Goal: Find contact information: Find specific fact

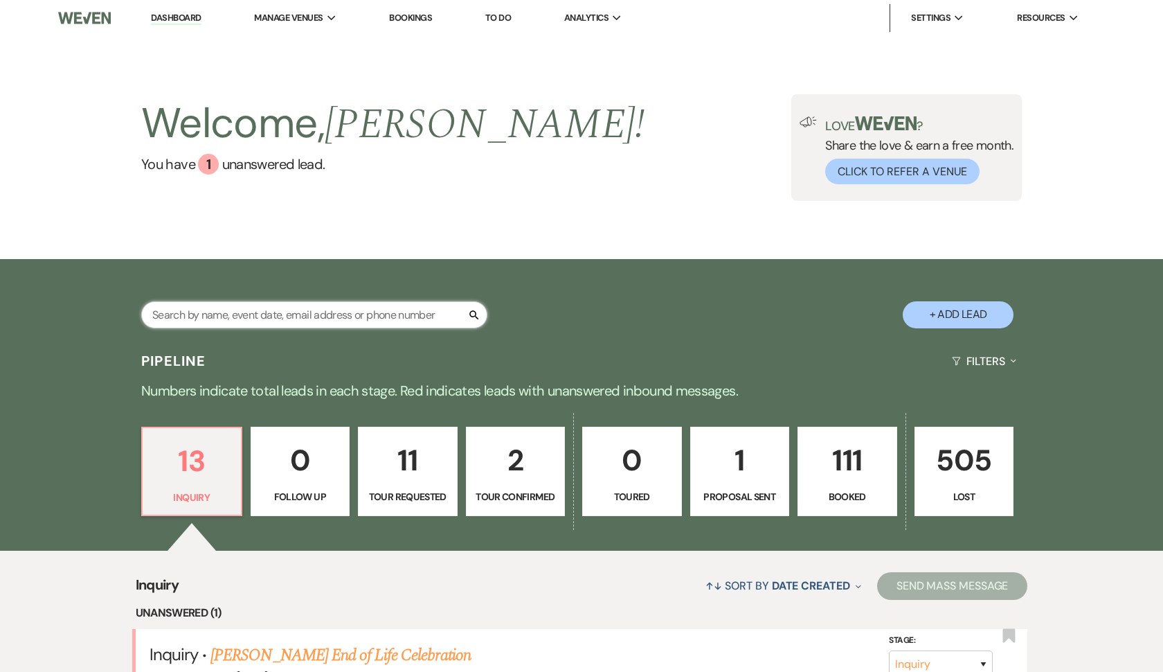
click at [248, 312] on input "text" at bounding box center [314, 314] width 346 height 27
type input "shac"
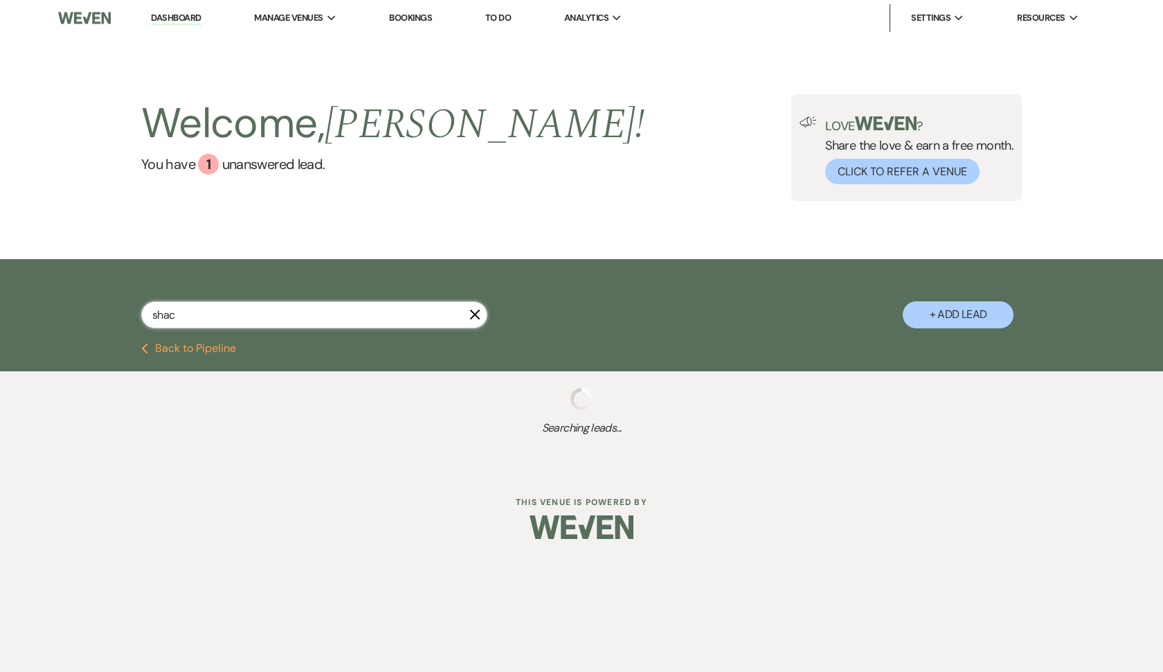
select select "8"
select select "5"
select select "8"
select select "5"
select select "8"
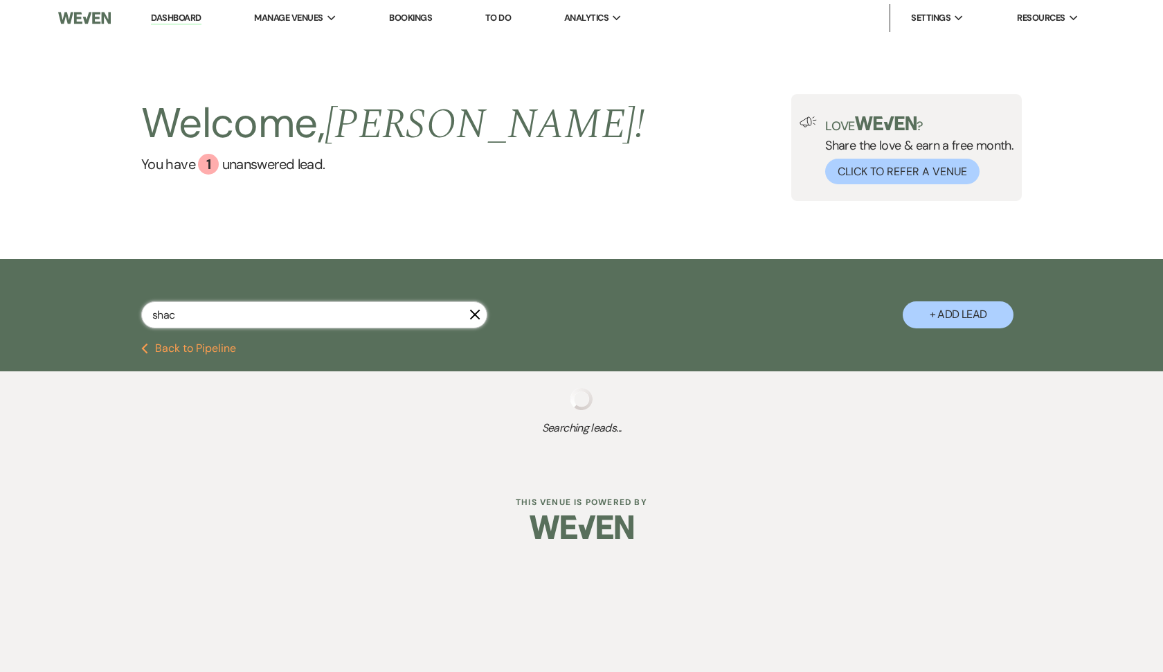
select select "8"
select select "5"
select select "8"
select select "5"
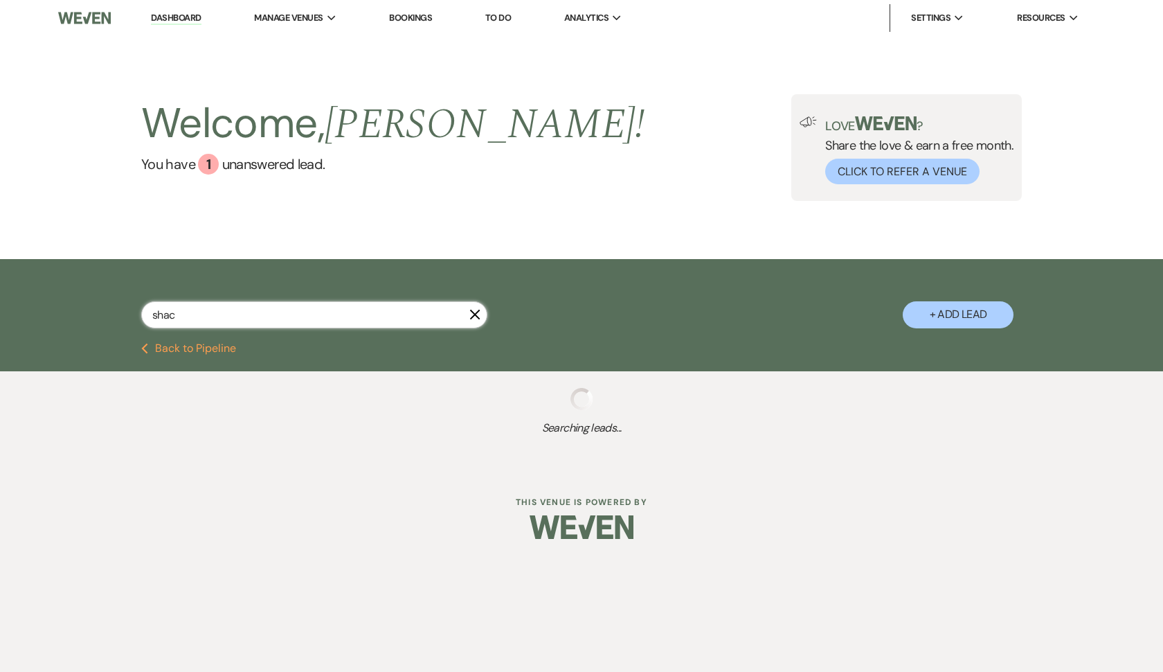
select select "8"
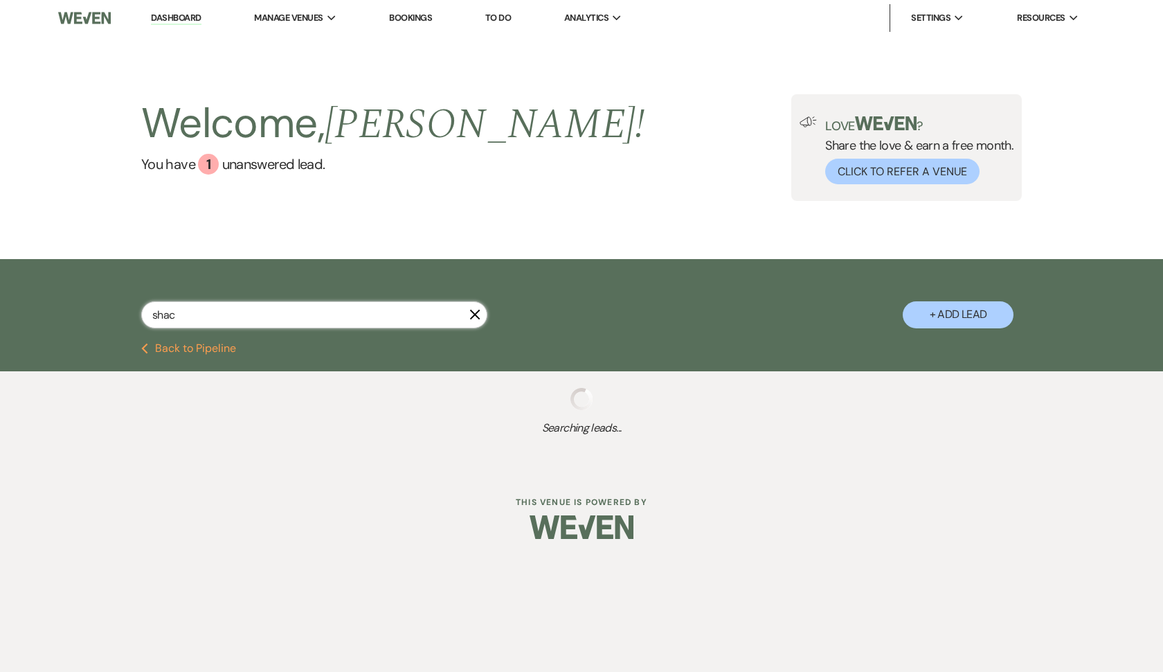
select select "5"
select select "8"
select select "4"
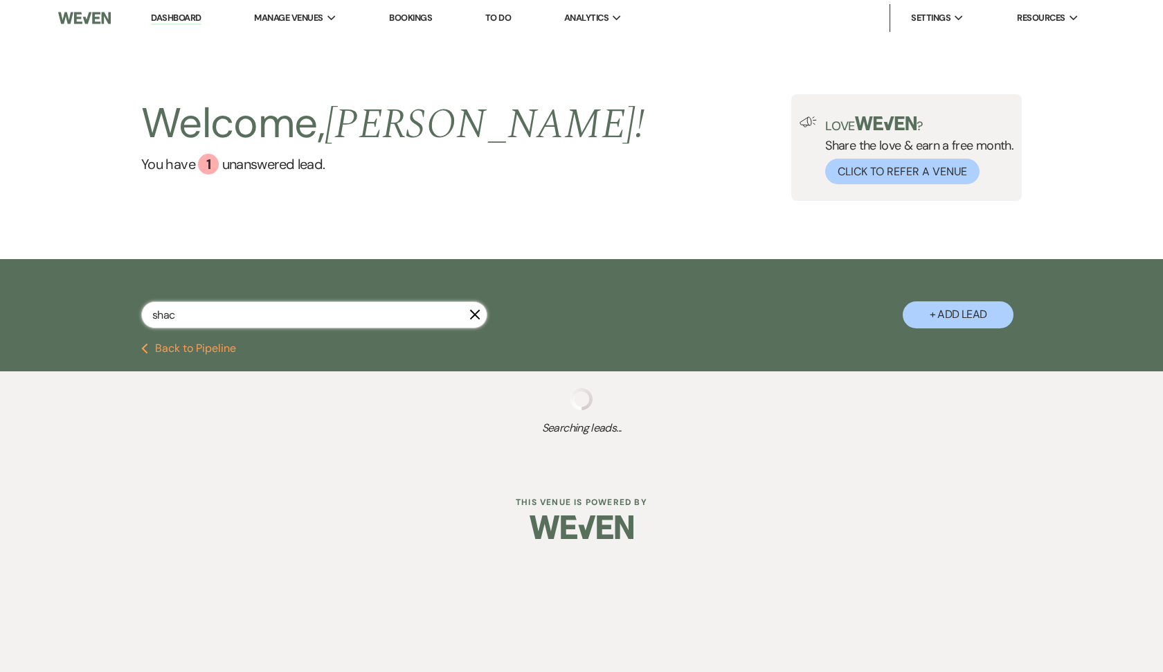
select select "8"
select select "2"
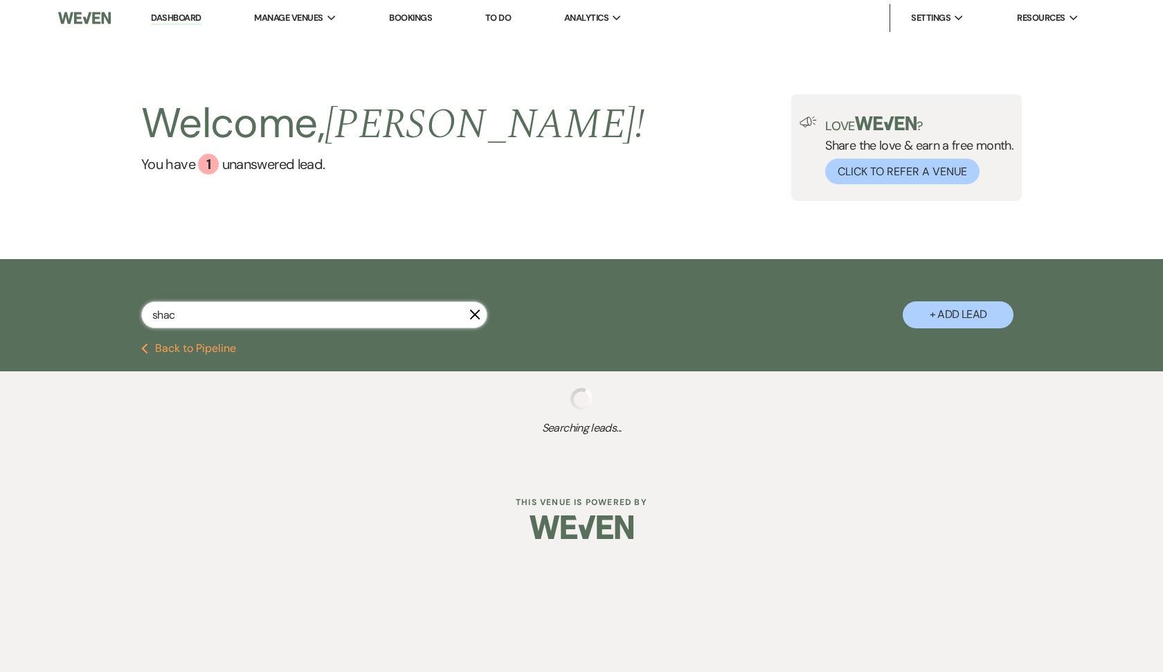
select select "8"
select select "5"
select select "2"
select select "8"
select select "5"
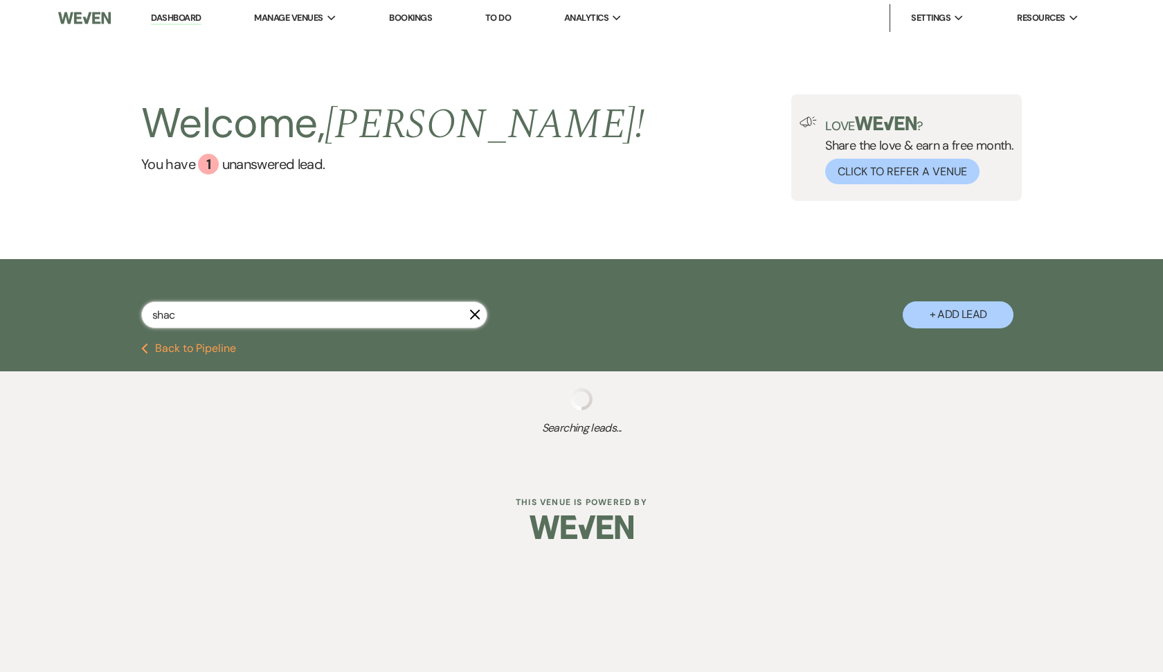
select select "8"
select select "5"
select select "8"
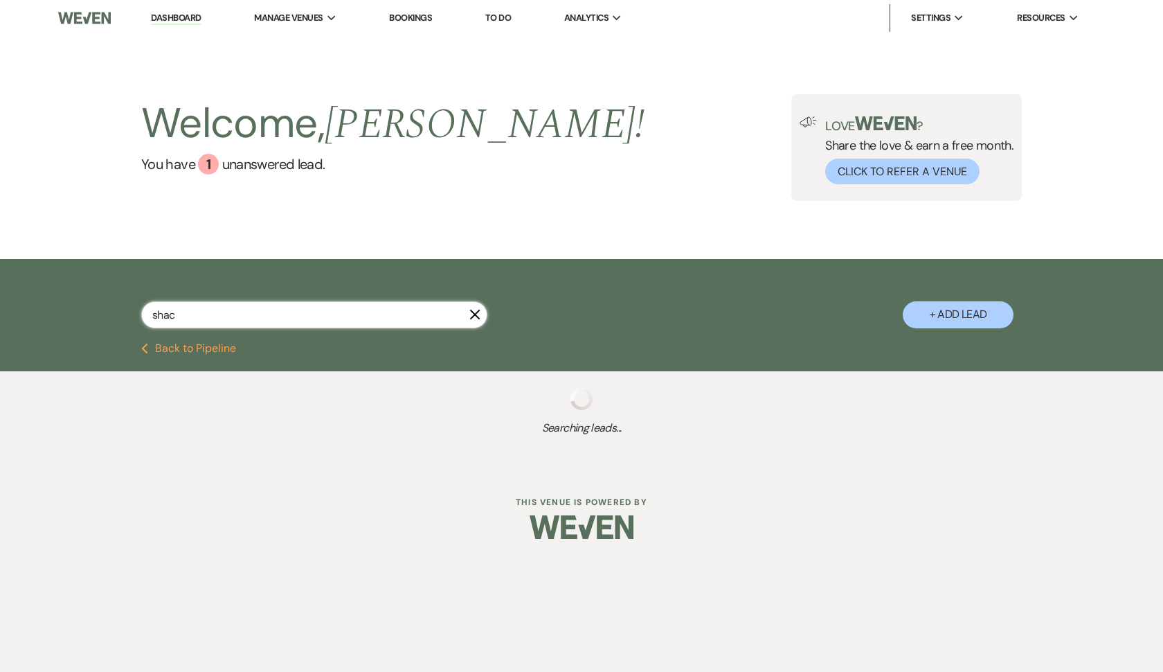
select select "8"
select select "5"
select select "8"
select select "5"
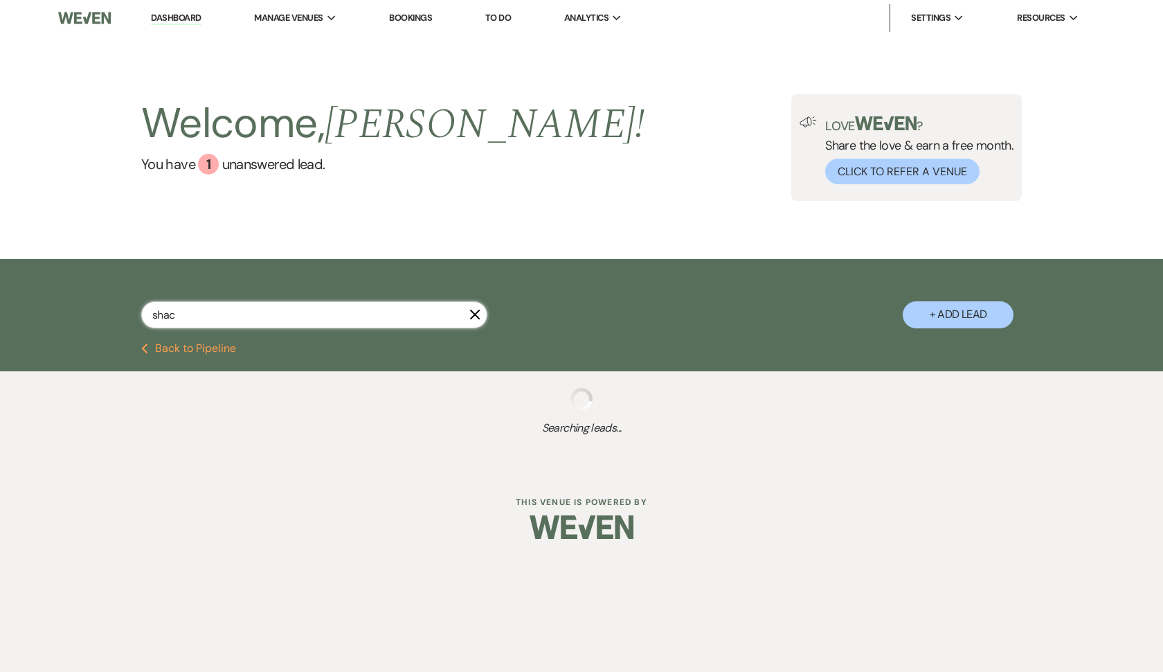
select select "8"
select select "11"
select select "8"
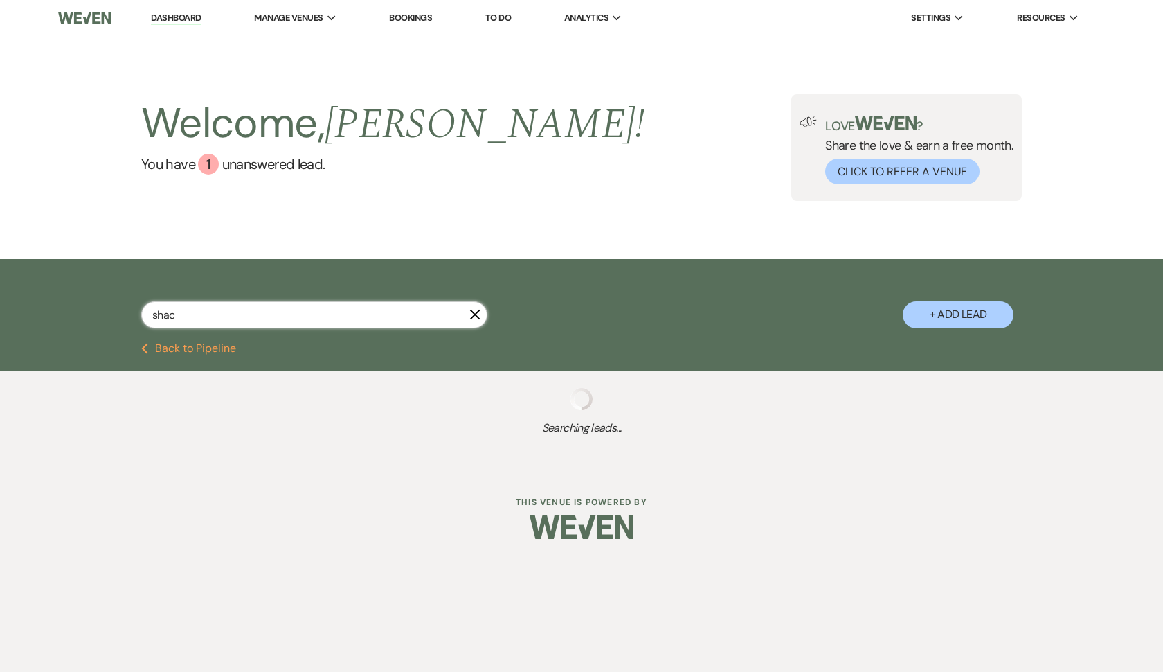
select select "1"
select select "8"
select select "5"
select select "8"
select select "1"
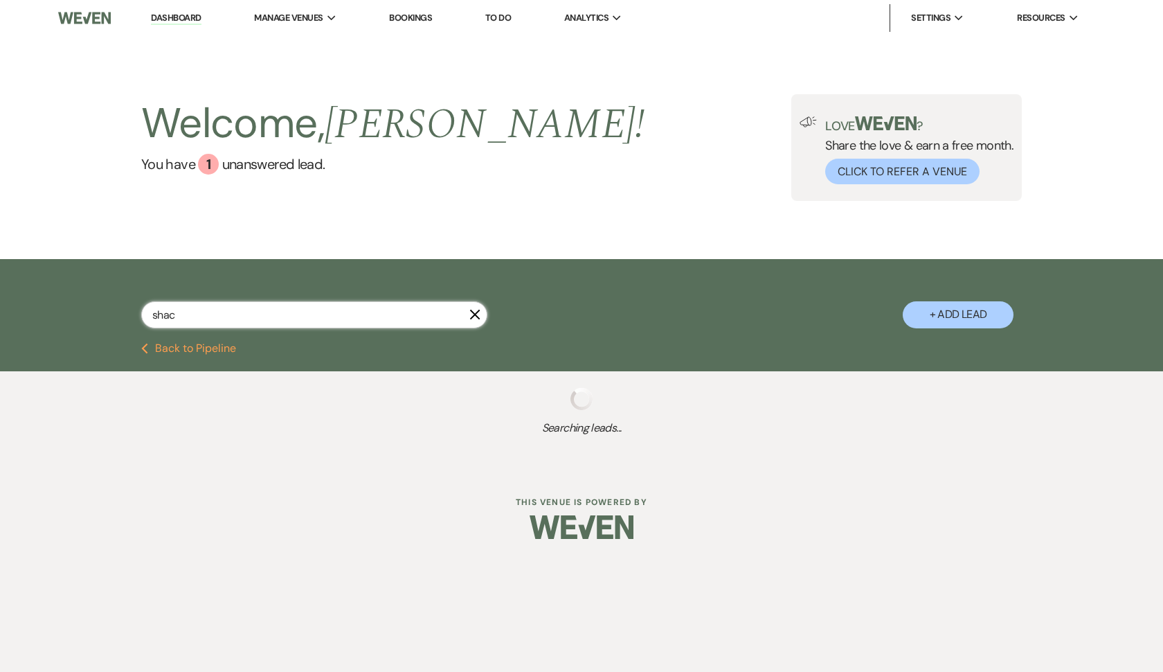
select select "8"
select select "6"
select select "8"
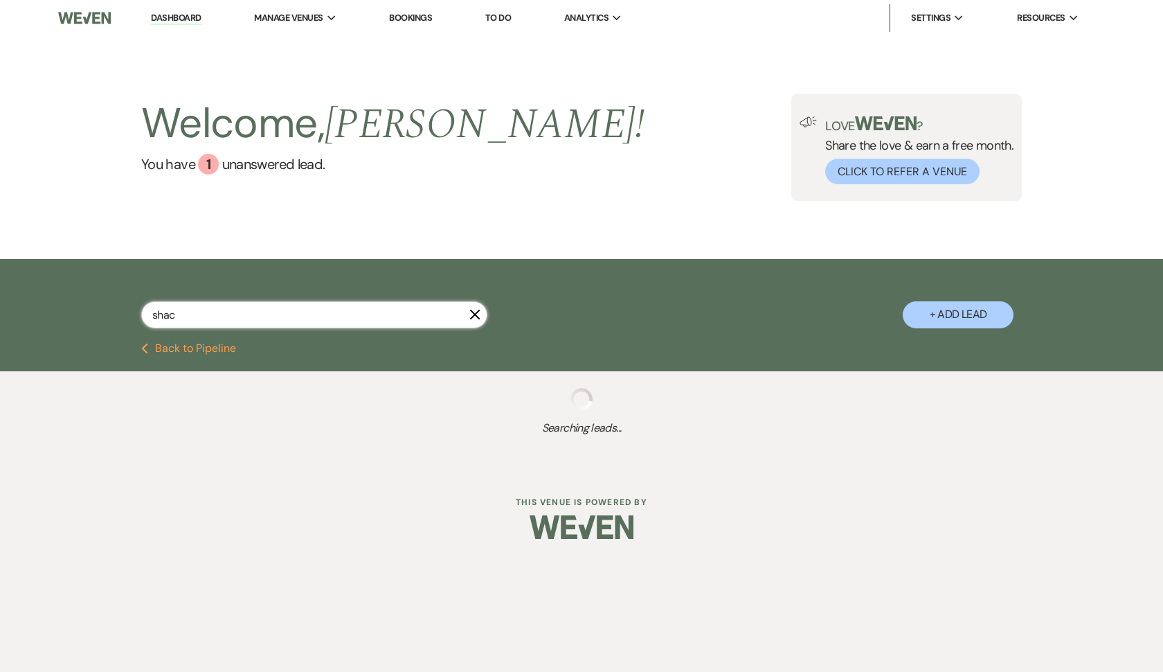
select select "8"
select select "5"
select select "8"
select select "5"
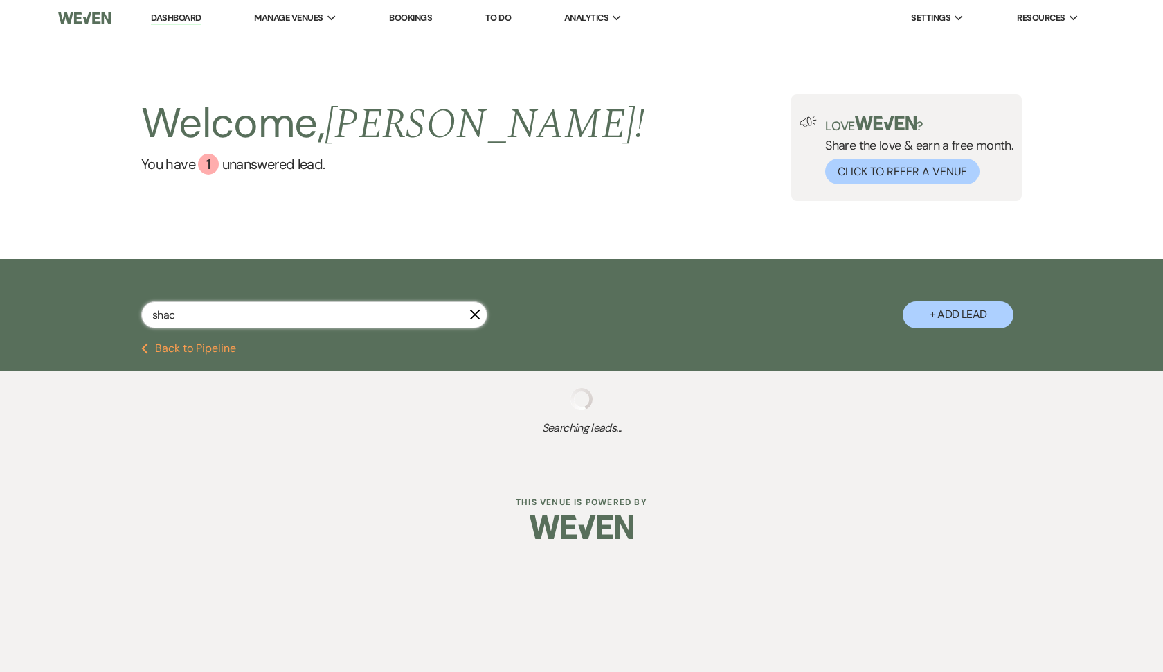
select select "8"
select select "5"
select select "8"
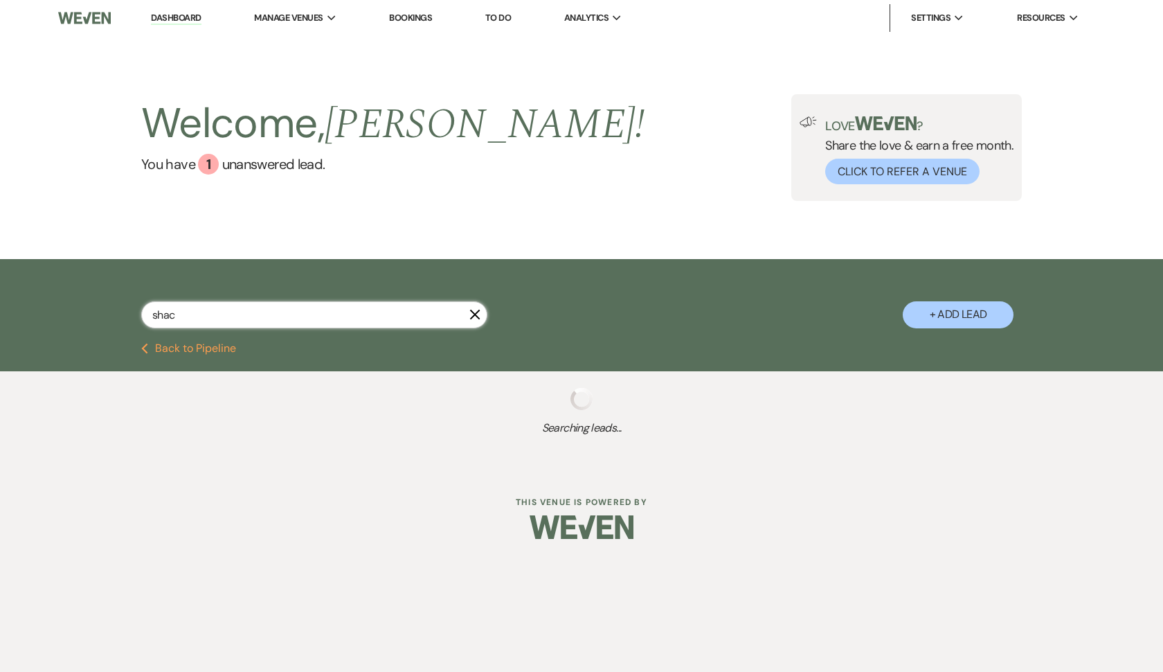
select select "5"
select select "8"
select select "5"
select select "8"
select select "11"
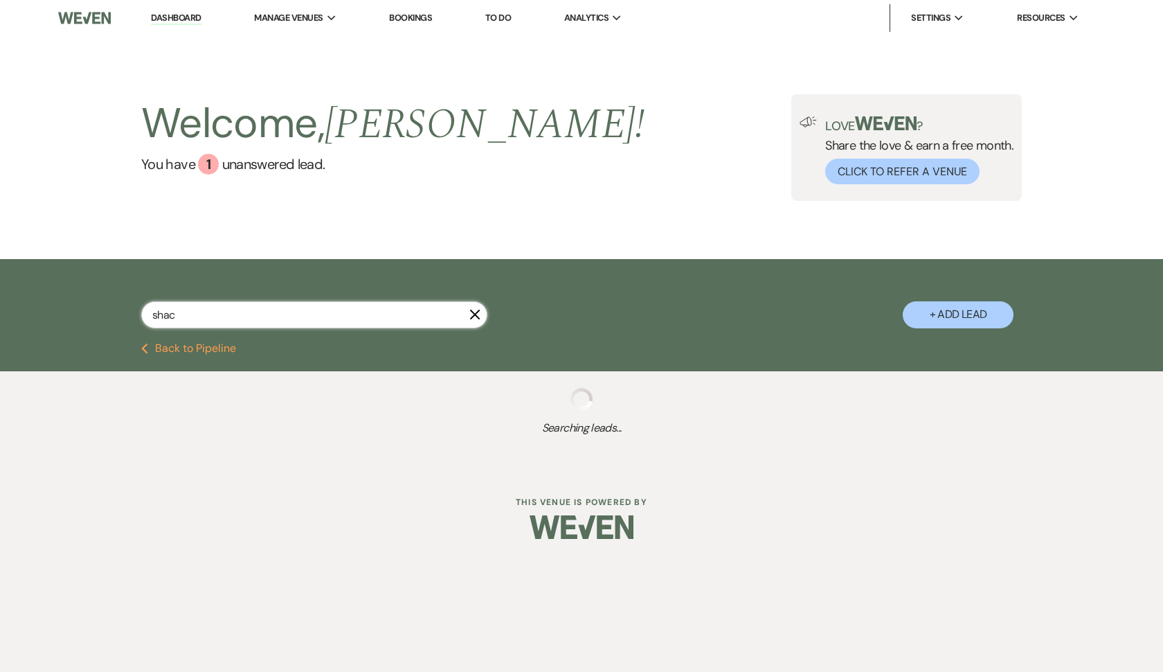
select select "8"
select select "1"
select select "8"
select select "5"
select select "8"
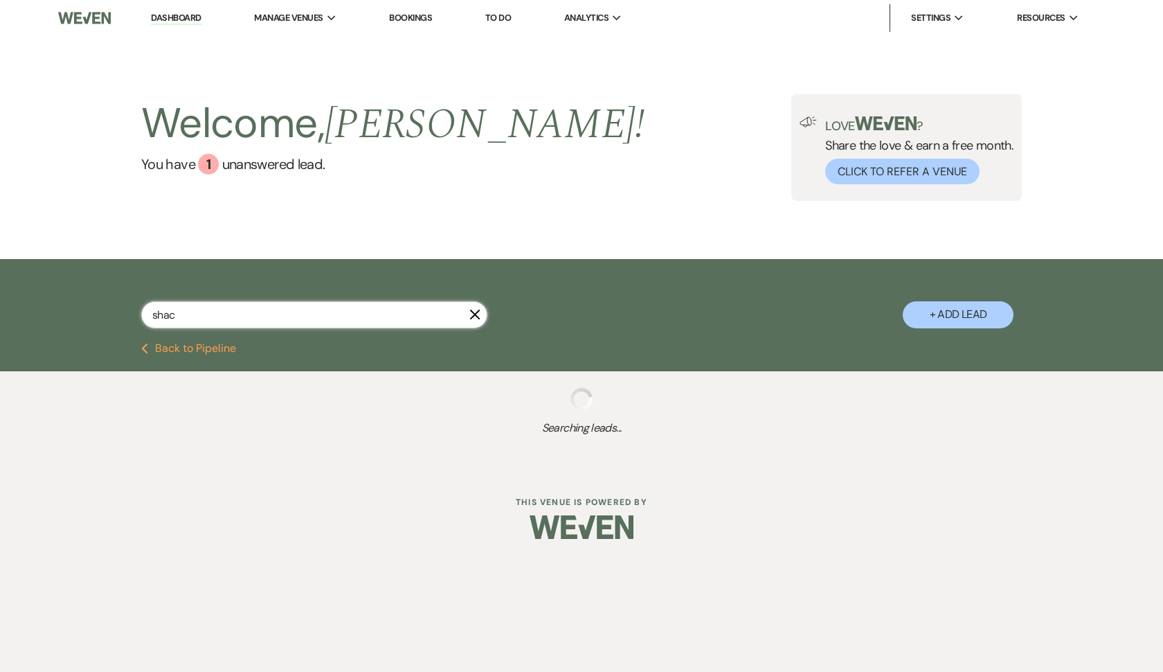
select select "8"
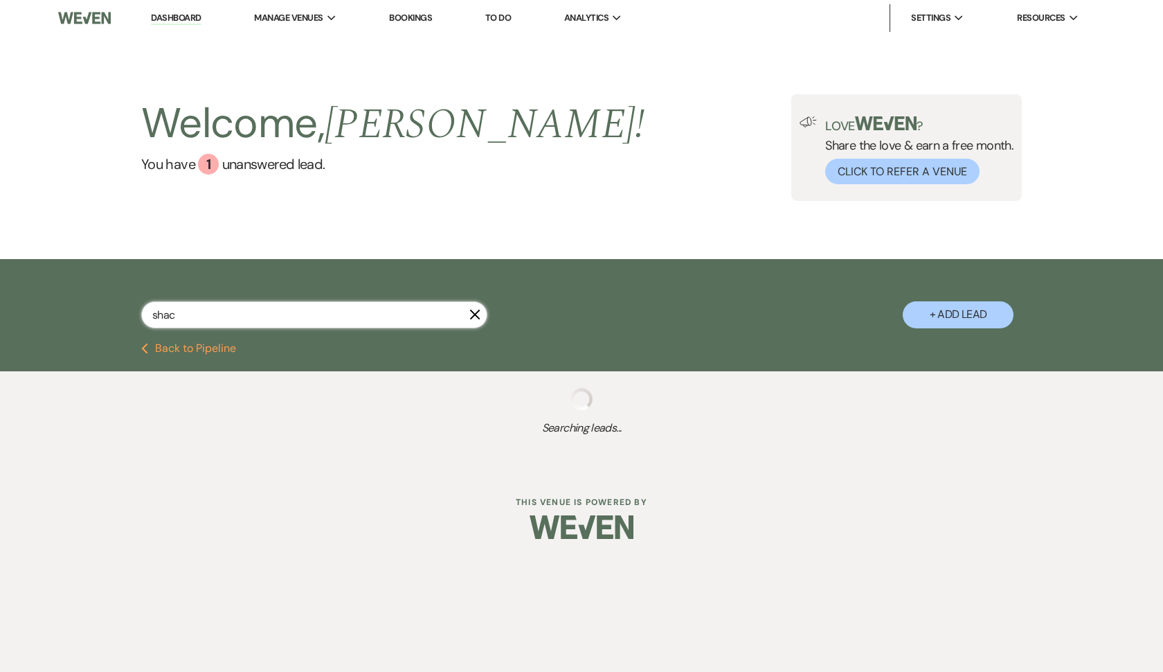
select select "8"
select select "5"
select select "8"
select select "5"
select select "8"
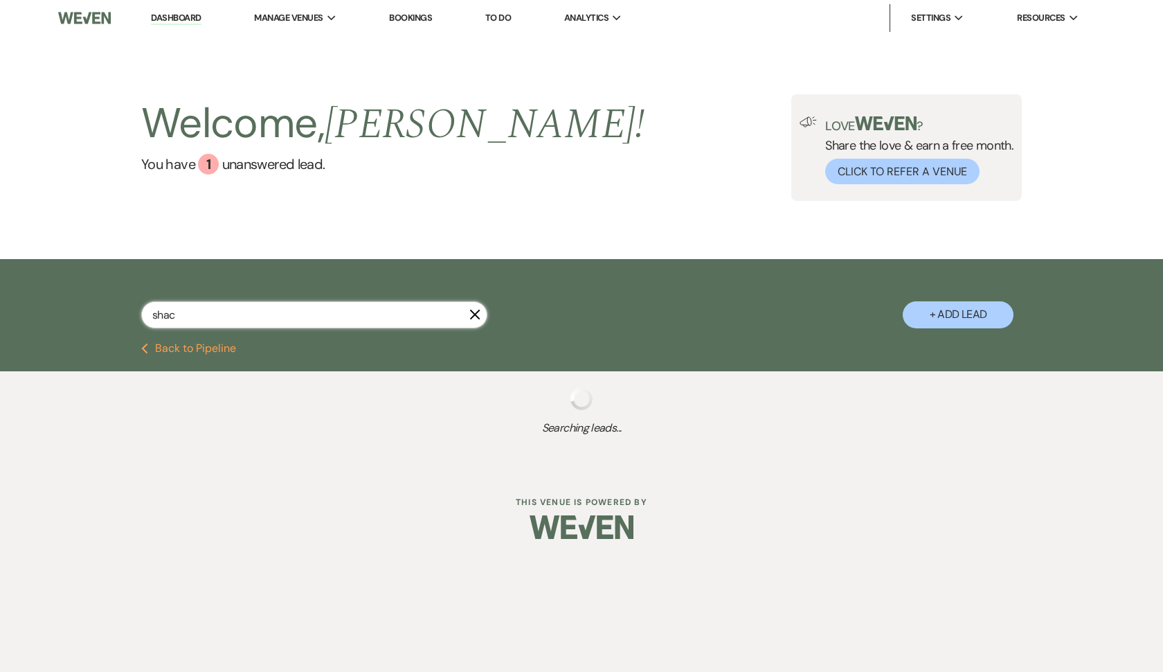
select select "5"
select select "8"
select select "4"
select select "8"
select select "4"
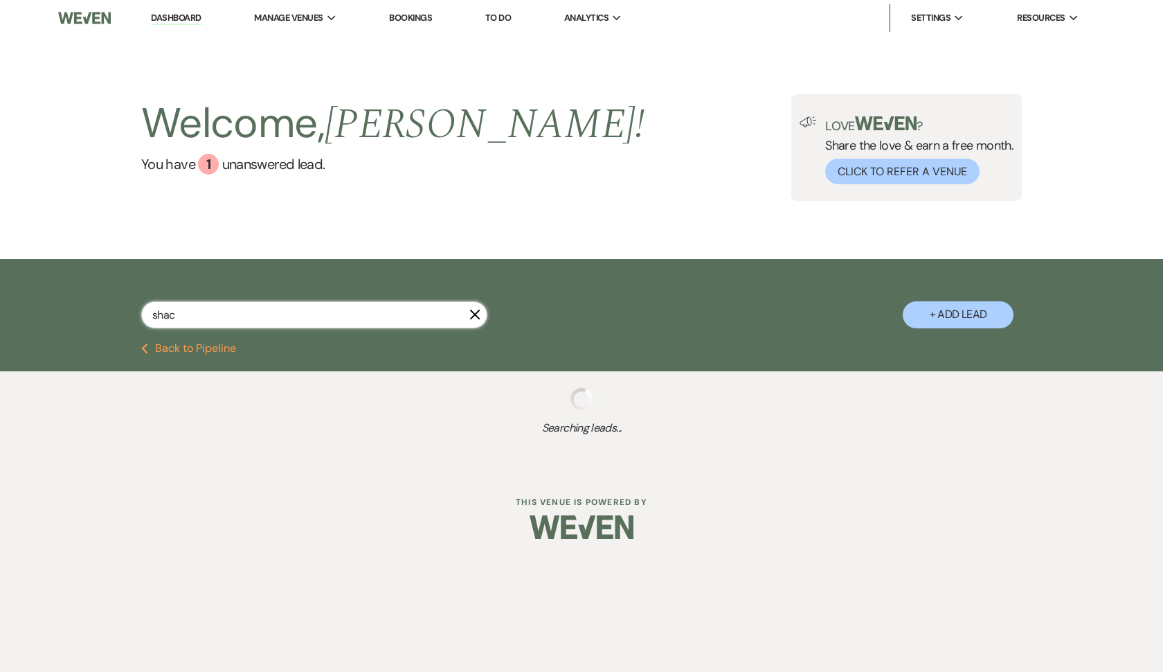
select select "8"
select select "7"
select select "8"
select select "5"
select select "8"
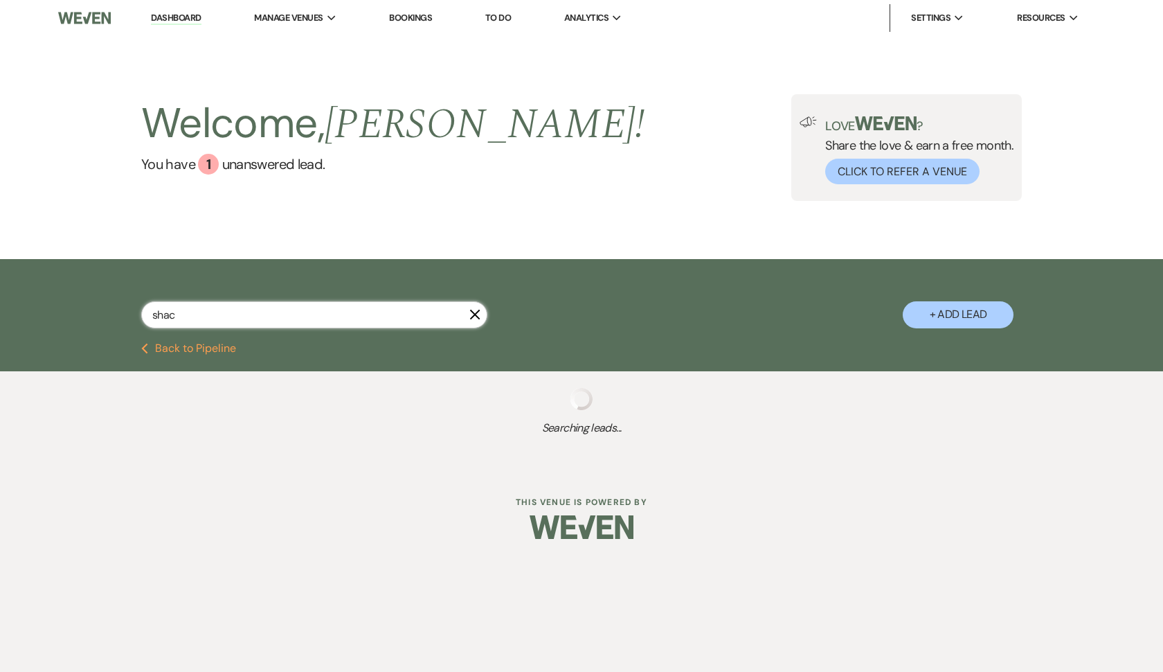
select select "1"
select select "8"
select select "4"
select select "8"
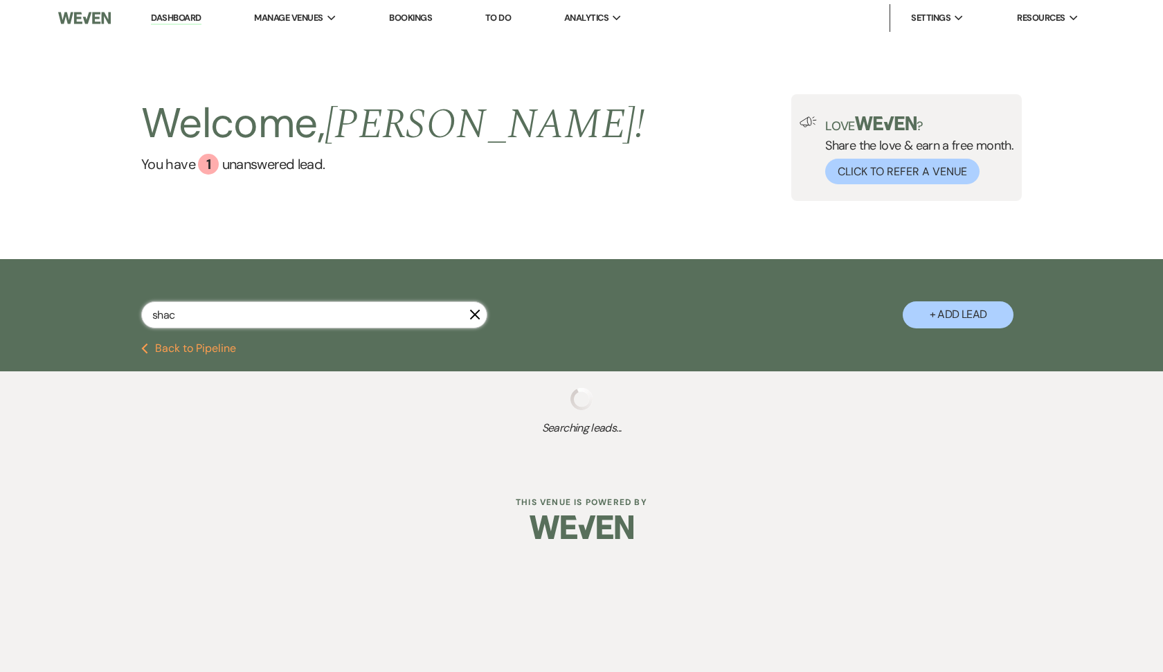
select select "8"
select select "1"
select select "8"
select select "5"
select select "8"
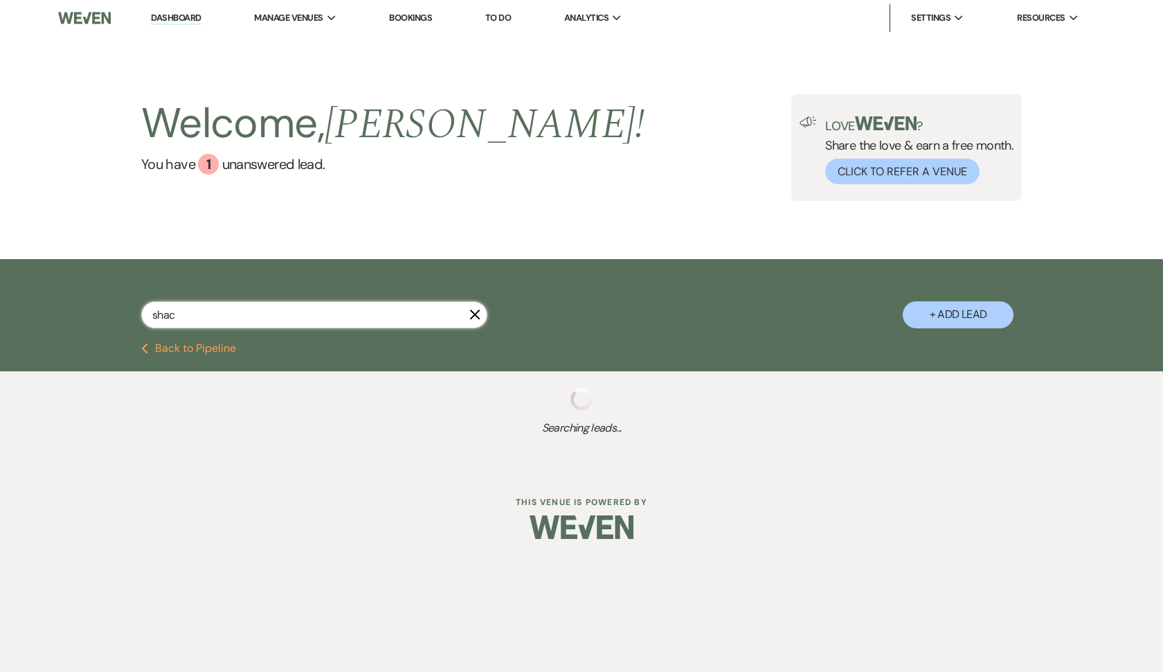
select select "1"
select select "8"
select select "4"
select select "8"
select select "5"
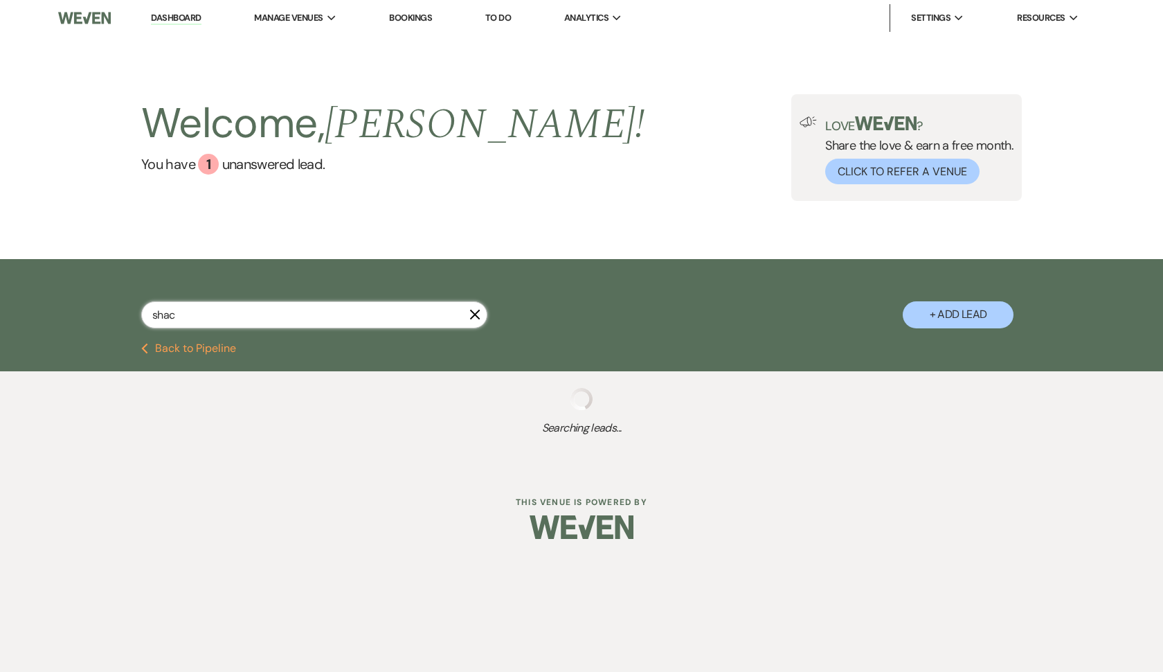
select select "8"
select select "11"
select select "8"
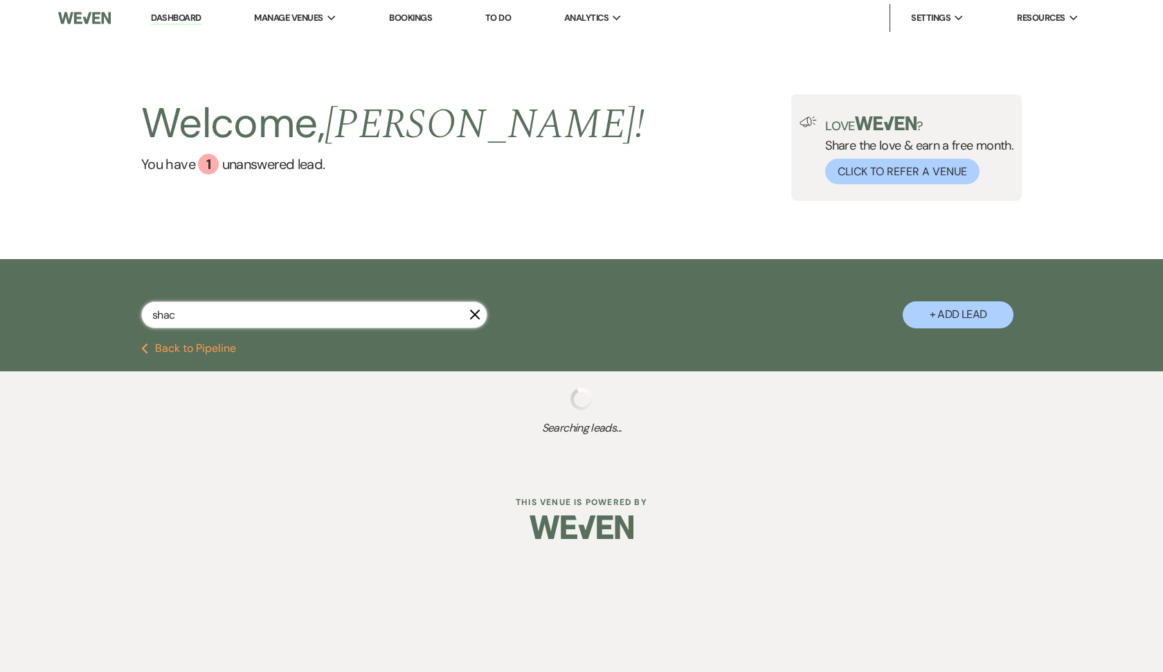
select select "11"
select select "8"
select select "4"
select select "8"
select select "4"
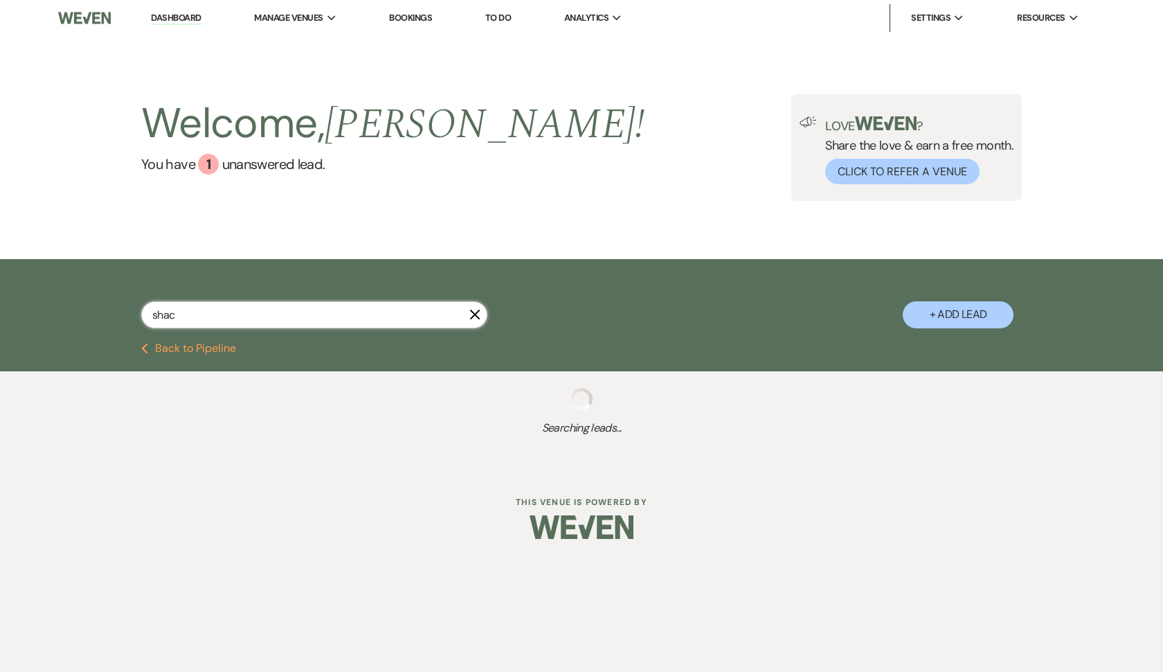
select select "8"
select select "5"
select select "8"
select select "7"
select select "8"
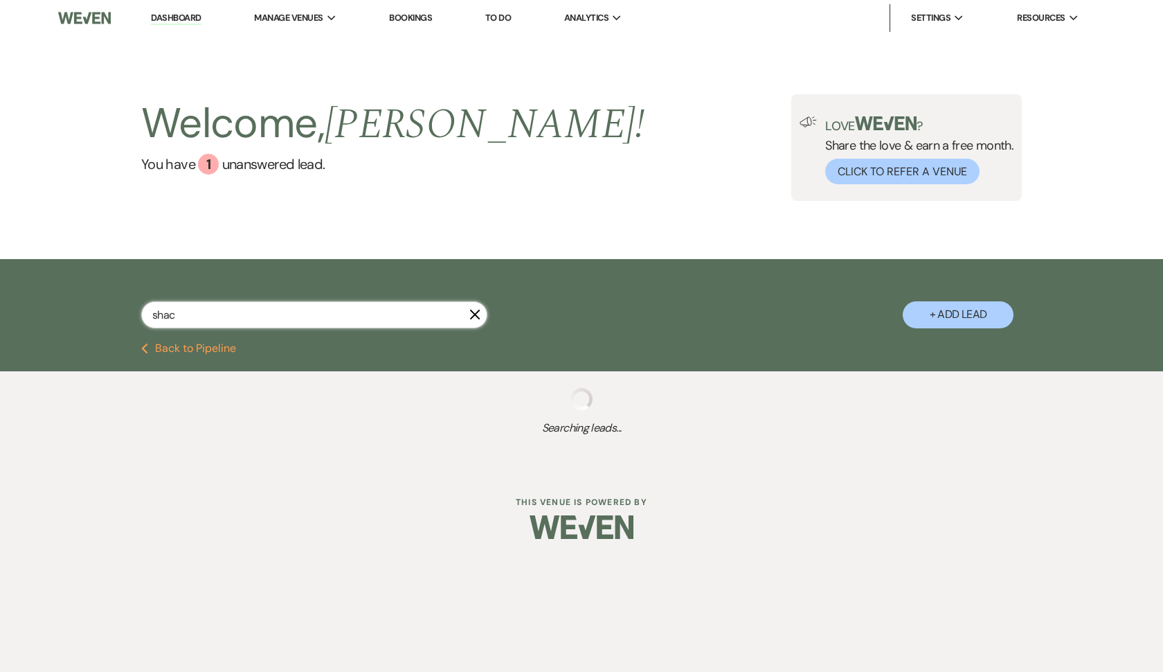
select select "5"
select select "8"
select select "10"
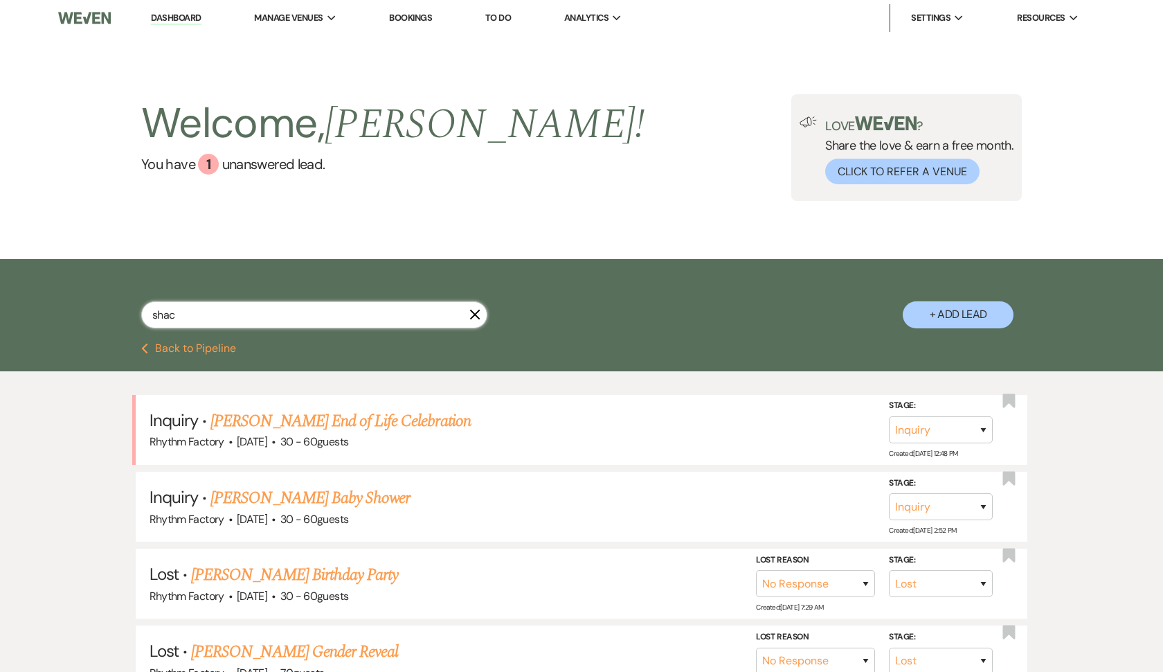
type input "shack"
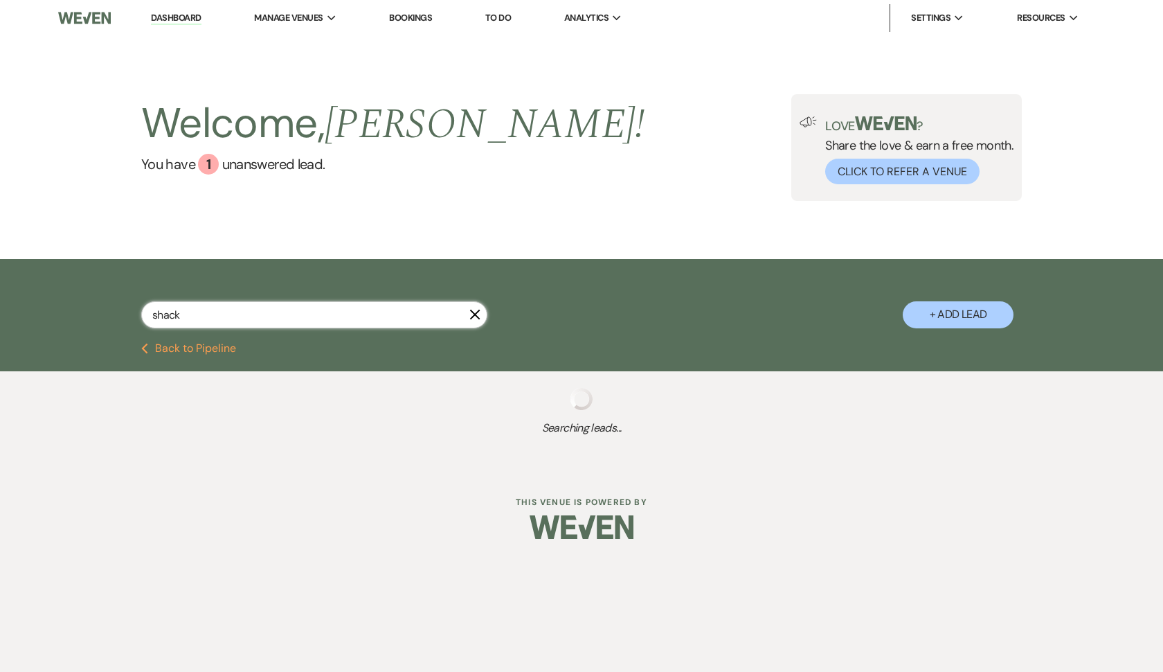
select select "8"
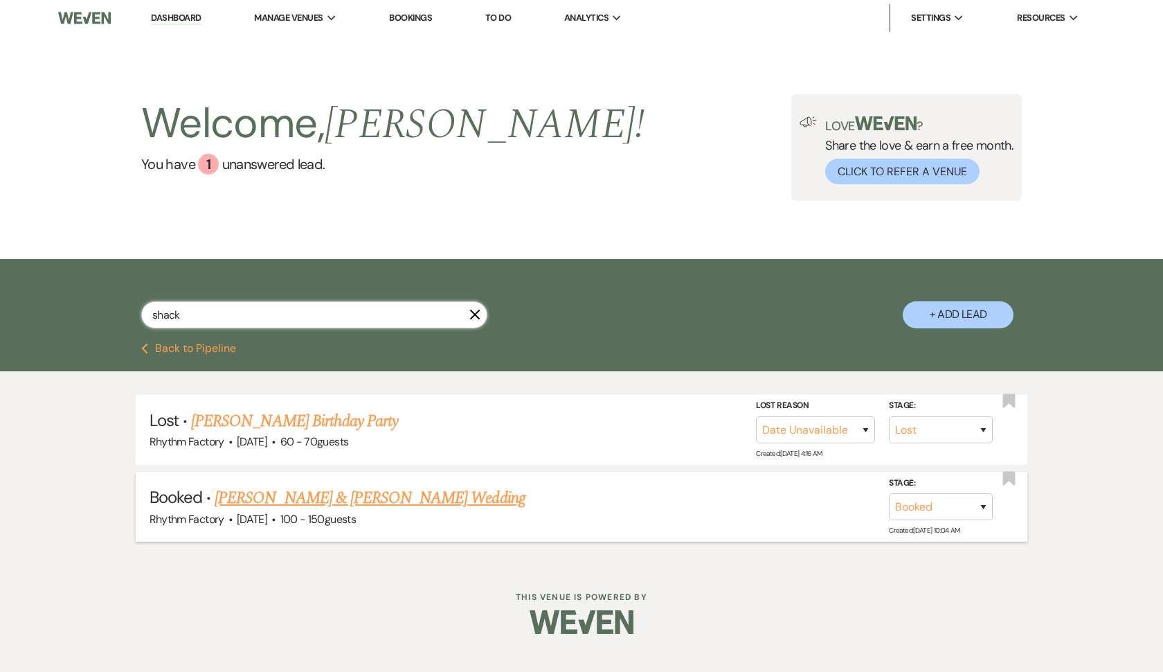
type input "shack"
click at [274, 499] on link "[PERSON_NAME] & [PERSON_NAME] Wedding" at bounding box center [370, 497] width 310 height 25
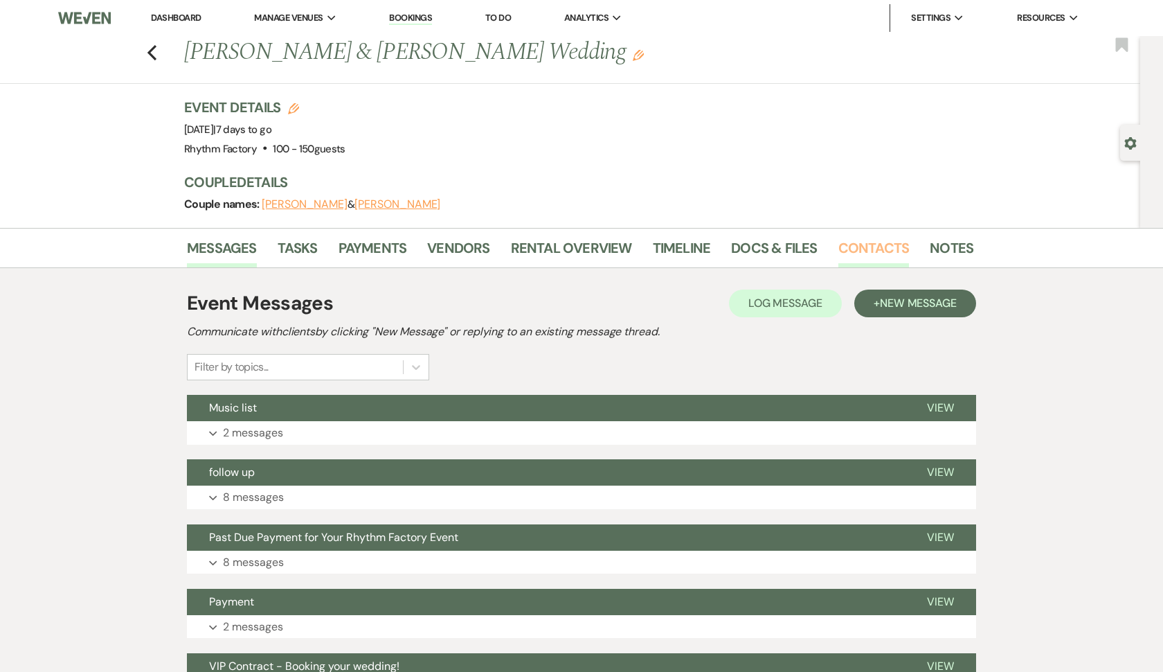
click at [888, 253] on link "Contacts" at bounding box center [873, 252] width 71 height 30
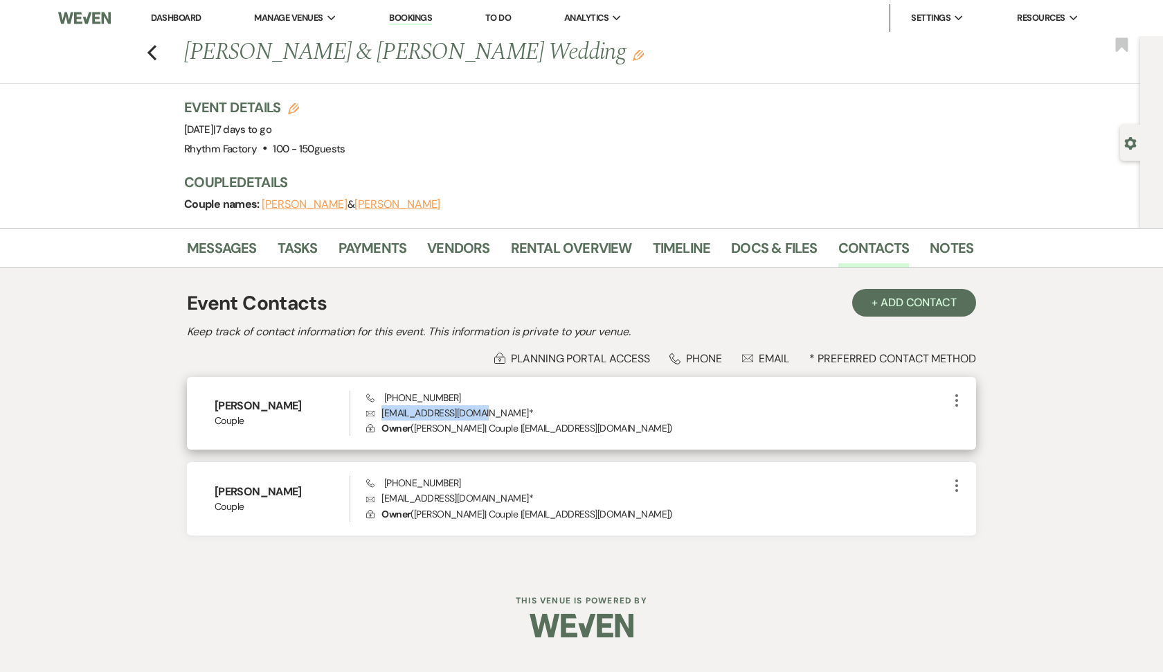
drag, startPoint x: 381, startPoint y: 413, endPoint x: 483, endPoint y: 412, distance: 101.1
click at [483, 412] on p "Envelope [EMAIL_ADDRESS][DOMAIN_NAME] *" at bounding box center [657, 412] width 582 height 15
copy p "[EMAIL_ADDRESS][DOMAIN_NAME]"
